Goal: Information Seeking & Learning: Learn about a topic

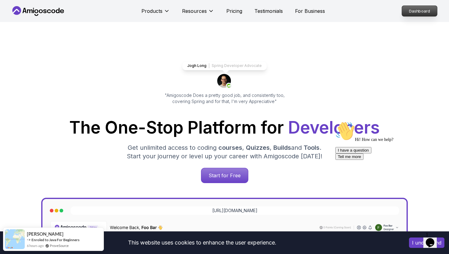
click at [204, 11] on p "Dashboard" at bounding box center [419, 11] width 35 height 10
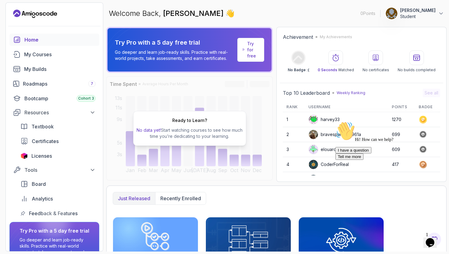
click at [204, 15] on p "Student" at bounding box center [417, 16] width 35 height 6
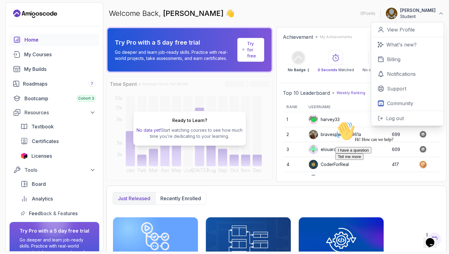
click at [204, 15] on p "Student" at bounding box center [417, 16] width 35 height 6
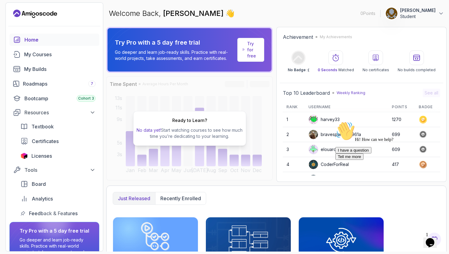
click at [204, 18] on p "Student" at bounding box center [417, 16] width 35 height 6
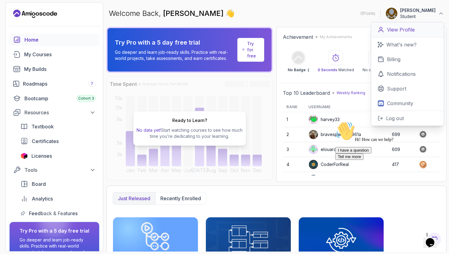
click at [204, 30] on p "View Profile" at bounding box center [401, 29] width 28 height 7
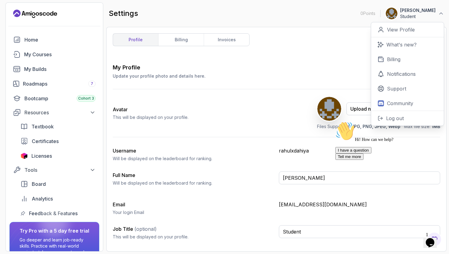
click at [204, 71] on div "My Profile Update your profile photo and details here. Save" at bounding box center [276, 71] width 327 height 16
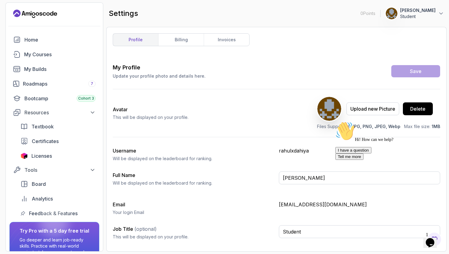
click at [204, 116] on div "Upload new Picture Delete" at bounding box center [378, 109] width 123 height 24
click at [204, 102] on div "Upload new Picture Delete" at bounding box center [378, 109] width 123 height 24
click at [204, 109] on div "Upload new Picture" at bounding box center [372, 108] width 45 height 7
click at [204, 69] on button "Save" at bounding box center [415, 71] width 49 height 12
click at [204, 196] on div "Job Title (optional) This will be displayed on your profile." at bounding box center [193, 232] width 161 height 15
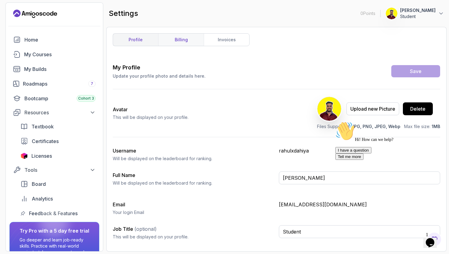
click at [169, 41] on link "billing" at bounding box center [181, 40] width 46 height 12
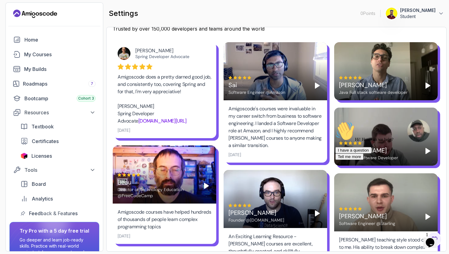
scroll to position [332, 0]
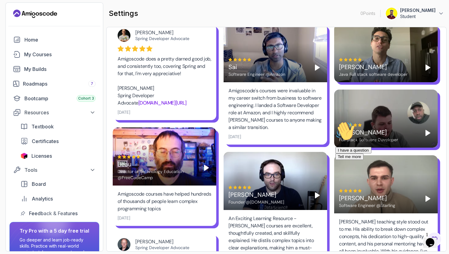
click at [204, 166] on polygon "Play" at bounding box center [206, 167] width 4 height 5
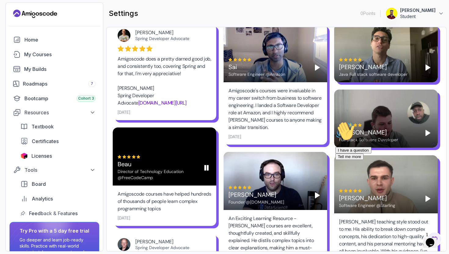
scroll to position [432, 0]
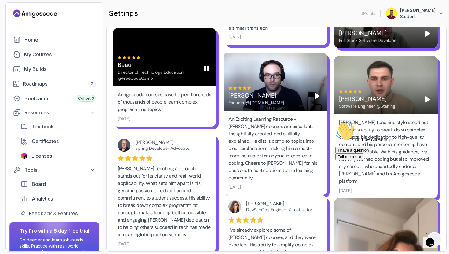
click at [136, 77] on div "Director of Technology Education @FreeCodeCamp" at bounding box center [157, 75] width 79 height 12
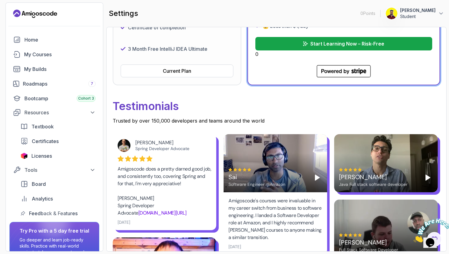
scroll to position [232, 0]
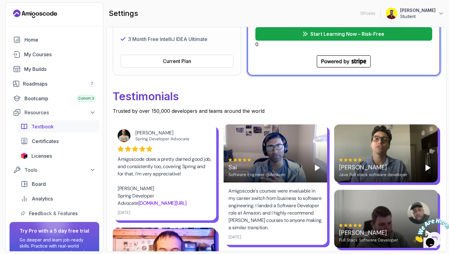
click at [38, 126] on span "Textbook" at bounding box center [42, 126] width 22 height 7
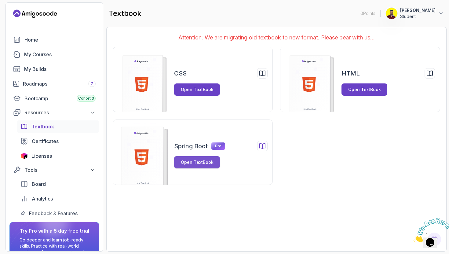
click at [192, 163] on div "Open TextBook" at bounding box center [197, 162] width 33 height 6
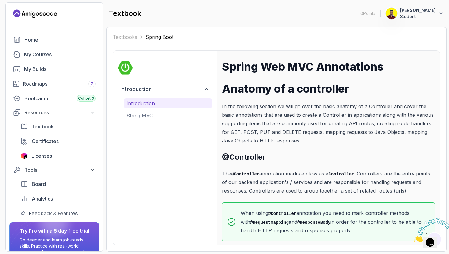
scroll to position [6, 0]
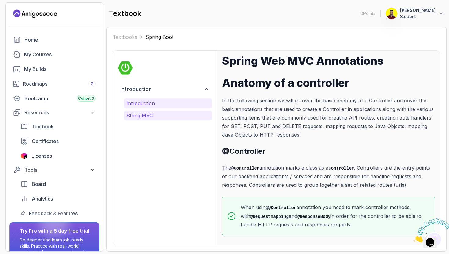
click at [155, 116] on p "String MVC" at bounding box center [167, 115] width 83 height 7
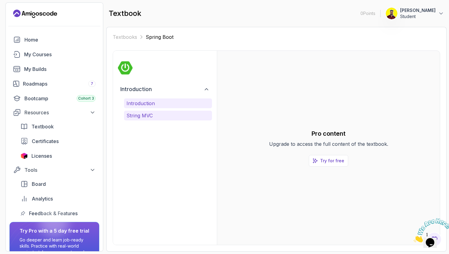
click at [166, 101] on p "Introduction" at bounding box center [167, 103] width 83 height 7
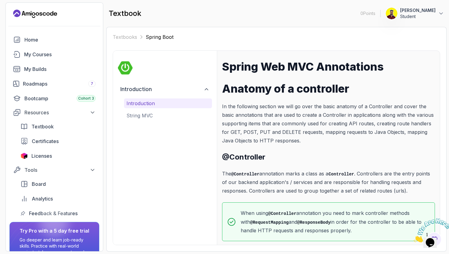
scroll to position [6, 0]
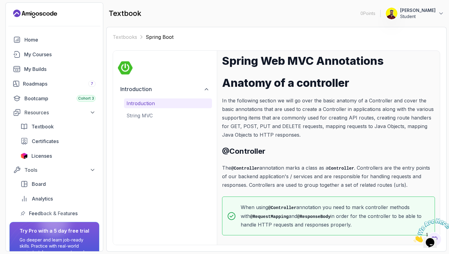
click at [291, 168] on p "The @Controller annotation marks a class as a Controller . Controllers are the …" at bounding box center [328, 176] width 213 height 26
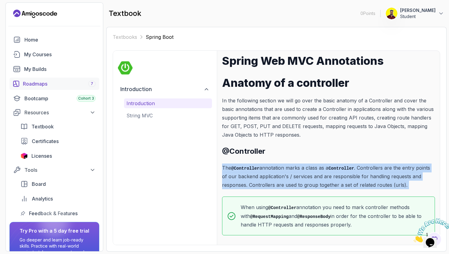
click at [48, 82] on div "Roadmaps 7" at bounding box center [59, 83] width 73 height 7
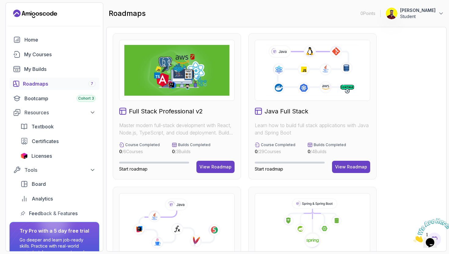
click at [338, 155] on div "Java Full Stack Learn how to build full stack applications with Java and Spring…" at bounding box center [312, 106] width 128 height 146
click at [342, 166] on div "View Roadmap" at bounding box center [351, 167] width 32 height 6
click at [38, 35] on link "Home" at bounding box center [54, 40] width 90 height 12
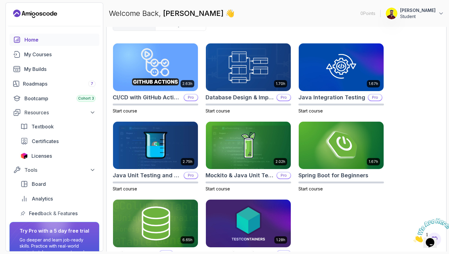
scroll to position [173, 0]
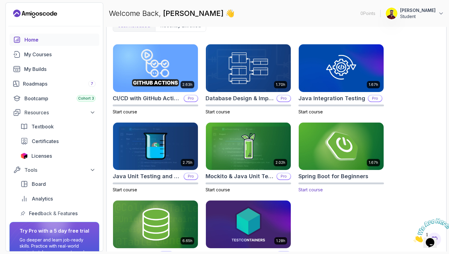
click at [331, 131] on img at bounding box center [341, 146] width 89 height 50
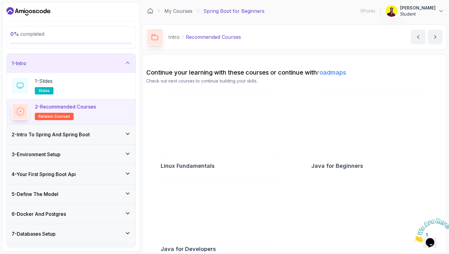
scroll to position [8, 0]
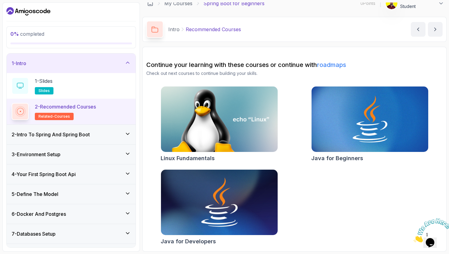
click at [244, 203] on img at bounding box center [219, 202] width 122 height 69
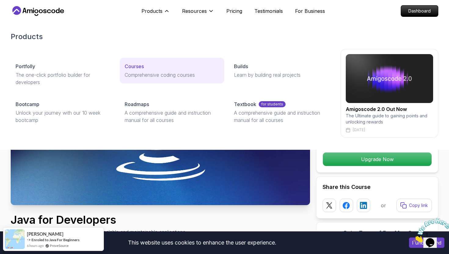
click at [148, 70] on link "Courses Comprehensive coding courses" at bounding box center [172, 71] width 104 height 26
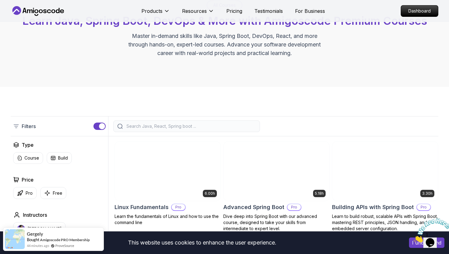
scroll to position [153, 0]
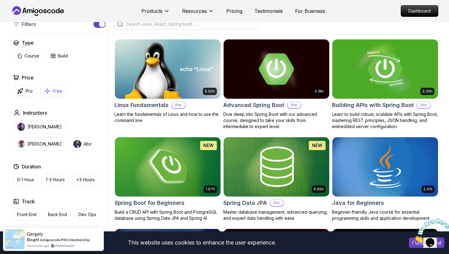
click at [60, 90] on p "Free" at bounding box center [57, 91] width 9 height 6
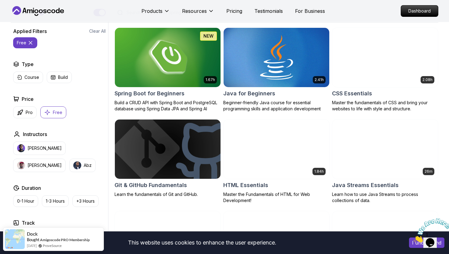
scroll to position [165, 0]
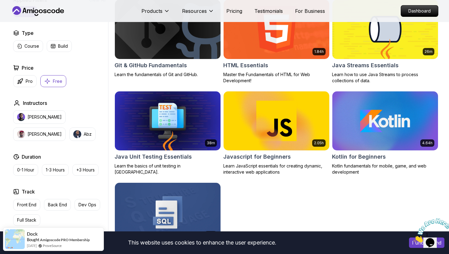
scroll to position [351, 0]
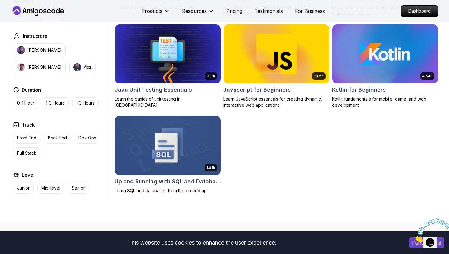
click at [160, 149] on img at bounding box center [167, 145] width 111 height 62
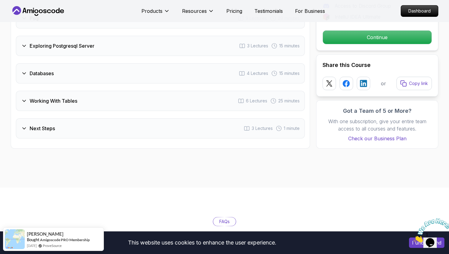
scroll to position [815, 0]
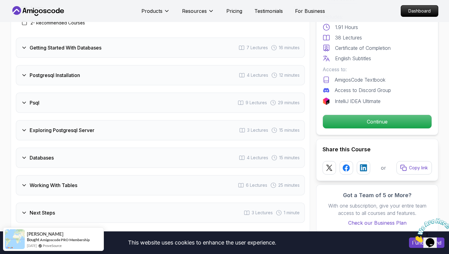
click at [49, 99] on div "Psql 9 Lectures 29 minutes" at bounding box center [160, 103] width 289 height 20
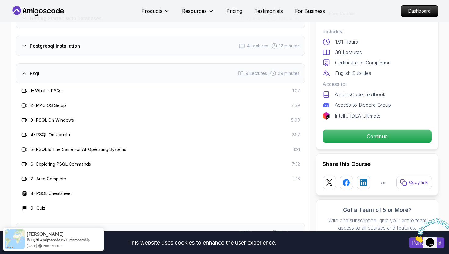
click at [53, 77] on div "Psql 9 Lectures 29 minutes" at bounding box center [160, 73] width 289 height 20
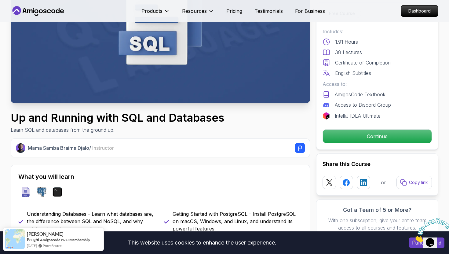
scroll to position [0, 0]
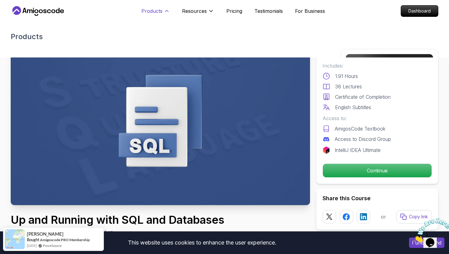
click at [162, 12] on p "Products" at bounding box center [151, 10] width 21 height 7
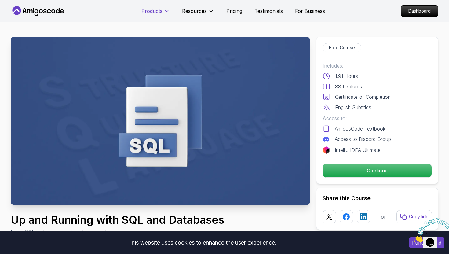
click at [162, 12] on p "Products" at bounding box center [151, 10] width 21 height 7
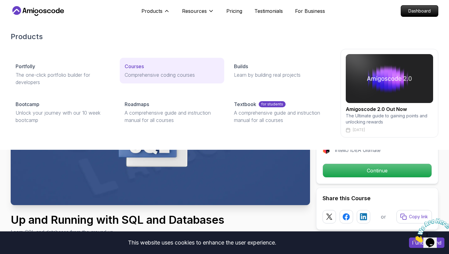
click at [138, 78] on p "Comprehensive coding courses" at bounding box center [172, 74] width 94 height 7
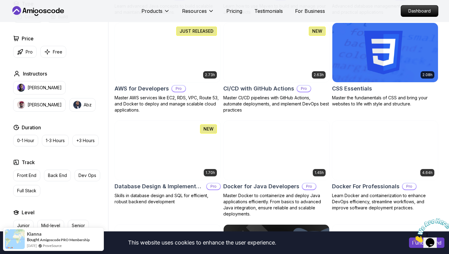
scroll to position [338, 0]
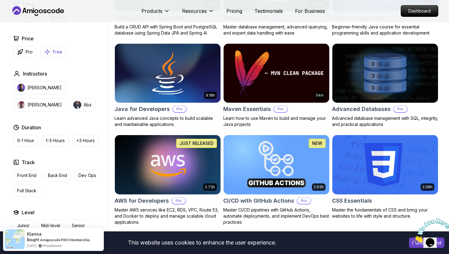
click at [56, 55] on button "Free" at bounding box center [53, 52] width 26 height 12
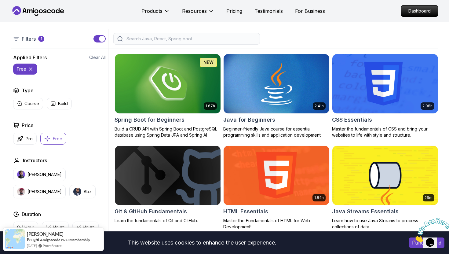
scroll to position [80, 0]
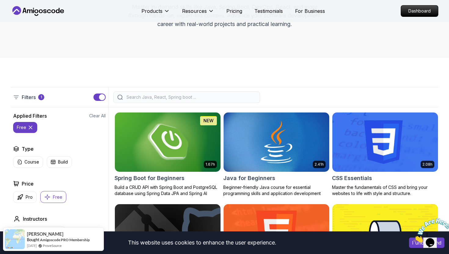
click at [178, 153] on img at bounding box center [167, 142] width 111 height 62
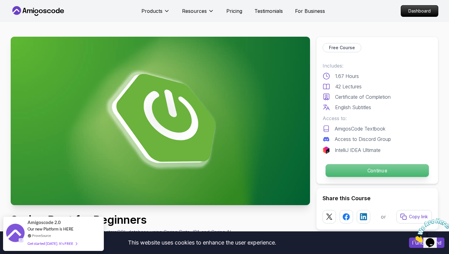
click at [342, 173] on p "Continue" at bounding box center [377, 170] width 103 height 13
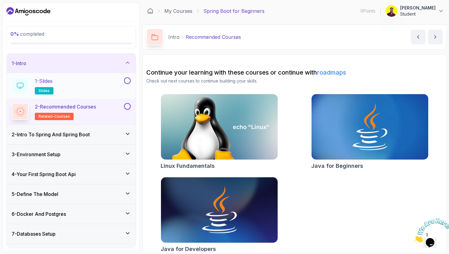
click at [86, 87] on div "1 - Slides slides" at bounding box center [67, 85] width 111 height 17
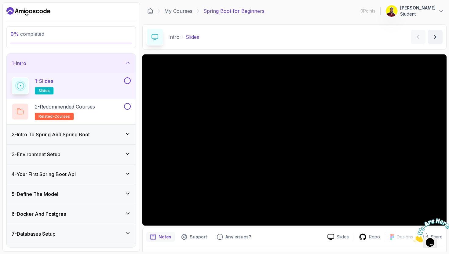
click at [283, 238] on div "Notes Support Any issues?" at bounding box center [234, 237] width 176 height 10
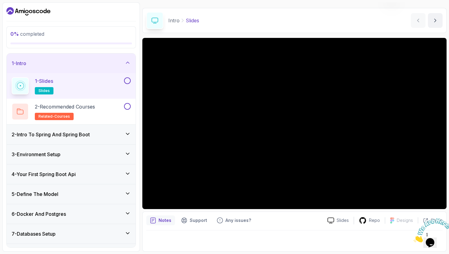
click at [414, 238] on icon "Close" at bounding box center [414, 240] width 0 height 5
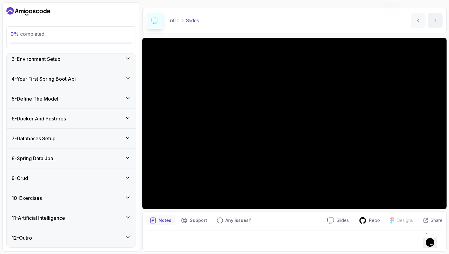
scroll to position [0, 0]
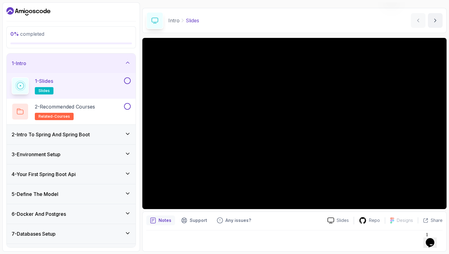
click at [61, 131] on h3 "2 - Intro To Spring And Spring Boot" at bounding box center [51, 134] width 78 height 7
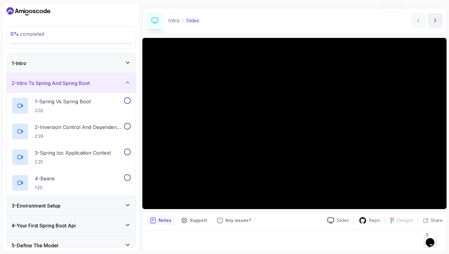
click at [65, 83] on h3 "2 - Intro To Spring And Spring Boot" at bounding box center [51, 82] width 78 height 7
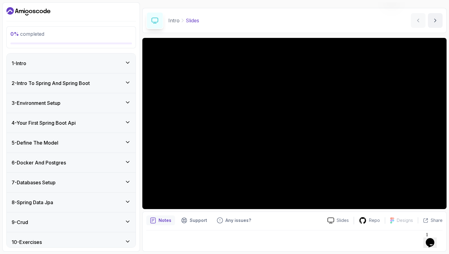
click at [91, 62] on div "1 - Intro" at bounding box center [71, 63] width 119 height 7
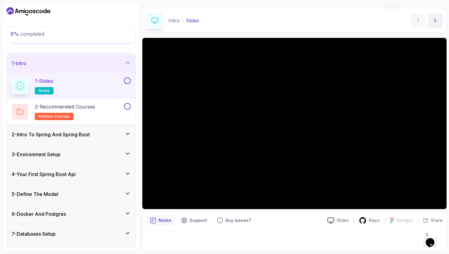
scroll to position [95, 0]
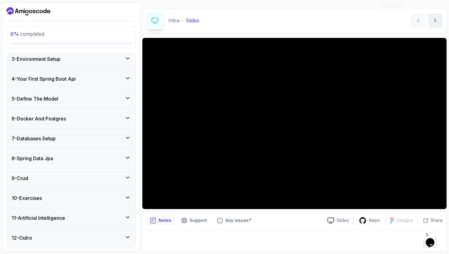
click at [53, 212] on div "11 - Artificial Intelligence" at bounding box center [71, 218] width 129 height 20
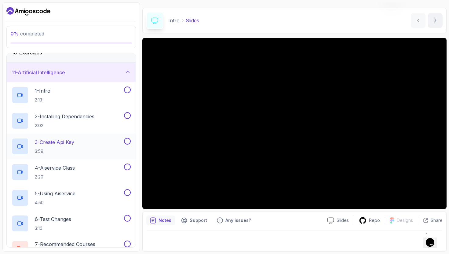
scroll to position [140, 0]
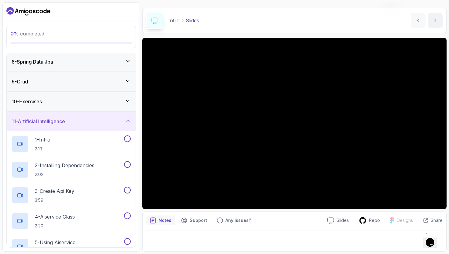
click at [44, 116] on div "11 - Artificial Intelligence" at bounding box center [71, 121] width 129 height 20
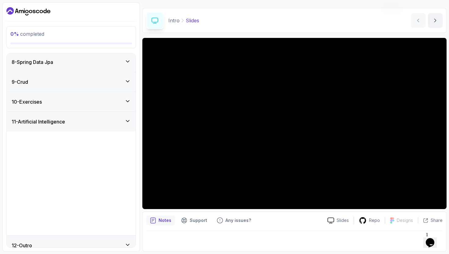
scroll to position [44, 0]
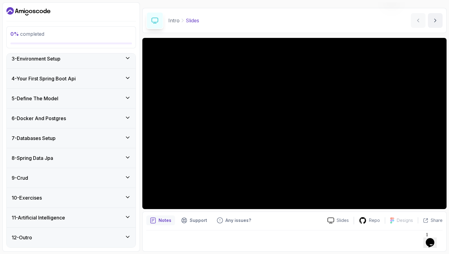
click at [45, 238] on div "12 - Outro" at bounding box center [71, 237] width 119 height 7
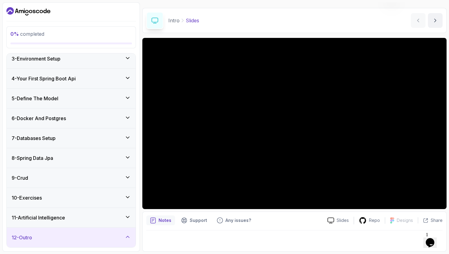
scroll to position [95, 0]
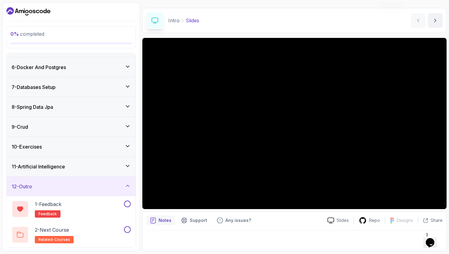
click at [43, 192] on div "12 - Outro" at bounding box center [71, 187] width 129 height 20
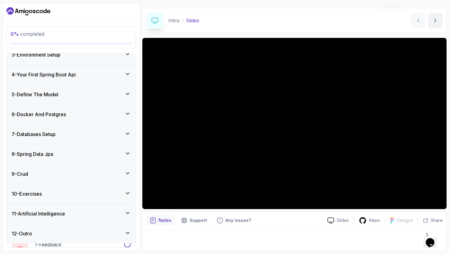
scroll to position [44, 0]
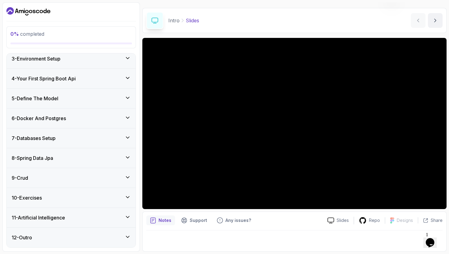
click at [44, 193] on div "10 - Exercises" at bounding box center [71, 198] width 129 height 20
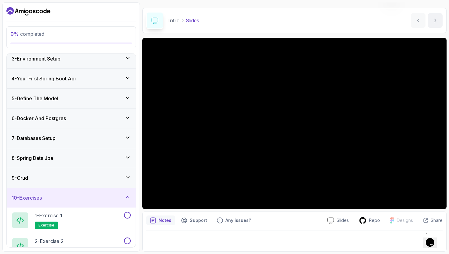
scroll to position [121, 0]
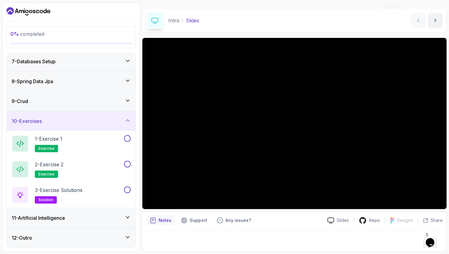
click at [45, 117] on div "10 - Exercises" at bounding box center [71, 121] width 129 height 20
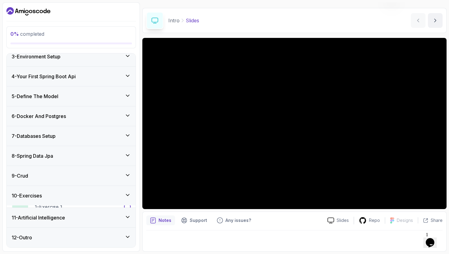
scroll to position [44, 0]
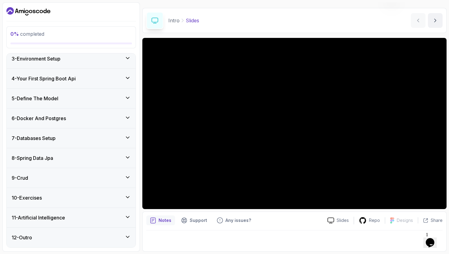
click at [34, 177] on div "9 - Crud" at bounding box center [71, 177] width 119 height 7
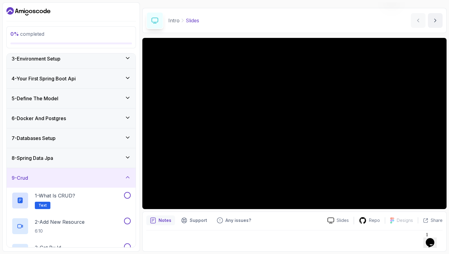
click at [34, 177] on div "9 - Crud" at bounding box center [71, 177] width 119 height 7
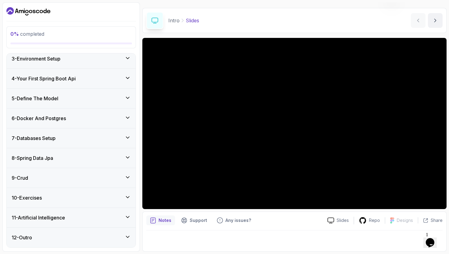
click at [40, 164] on div "8 - Spring Data Jpa" at bounding box center [71, 158] width 129 height 20
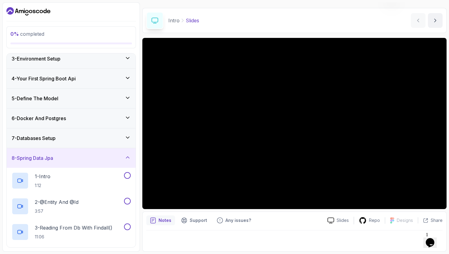
click at [40, 164] on div "8 - Spring Data Jpa" at bounding box center [71, 158] width 129 height 20
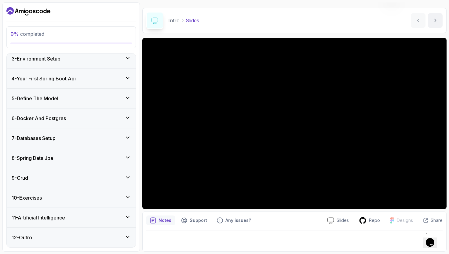
click at [45, 141] on h3 "7 - Databases Setup" at bounding box center [34, 137] width 44 height 7
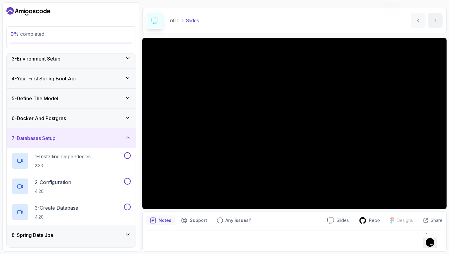
click at [45, 141] on h3 "7 - Databases Setup" at bounding box center [34, 137] width 44 height 7
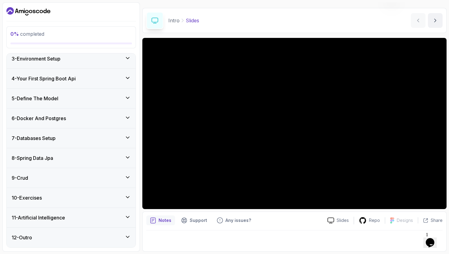
click at [48, 121] on h3 "6 - Docker And Postgres" at bounding box center [39, 118] width 54 height 7
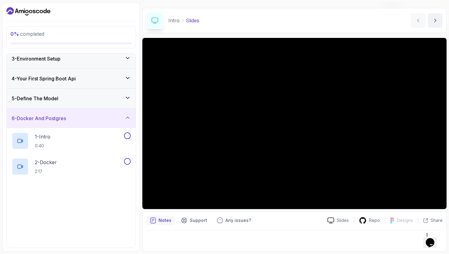
click at [48, 121] on h3 "6 - Docker And Postgres" at bounding box center [39, 118] width 54 height 7
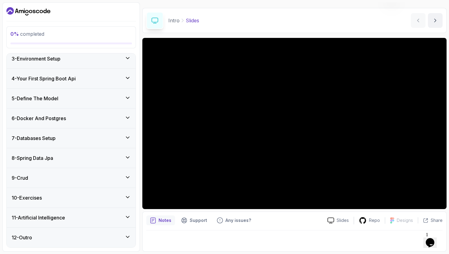
scroll to position [0, 0]
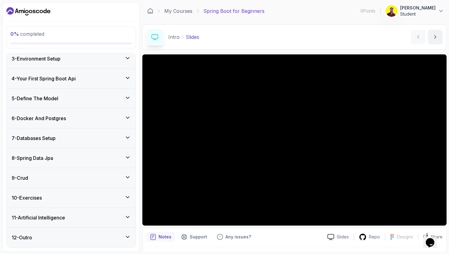
click at [436, 16] on button "Rahul Dahiya Student" at bounding box center [415, 11] width 59 height 12
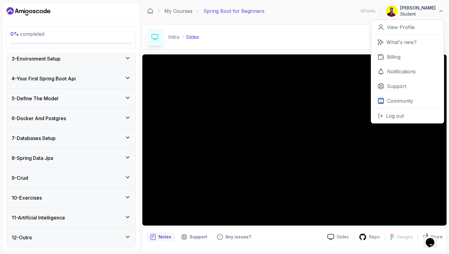
click at [364, 39] on div "Intro Slides Slides by nelson" at bounding box center [294, 36] width 304 height 25
